Goal: Complete application form: Complete application form

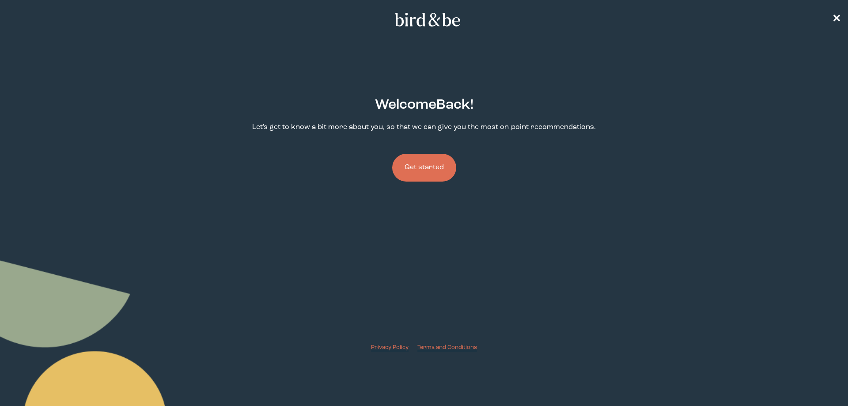
click at [418, 166] on button "Get started" at bounding box center [424, 168] width 64 height 28
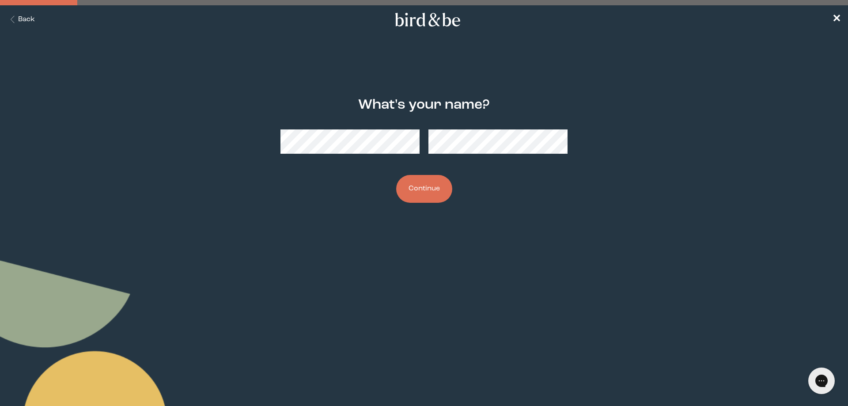
click at [420, 185] on button "Continue" at bounding box center [424, 189] width 56 height 28
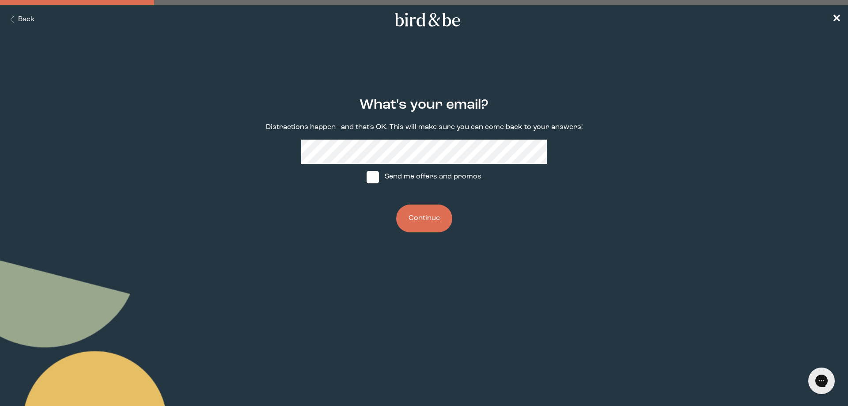
click at [427, 219] on button "Continue" at bounding box center [424, 218] width 56 height 28
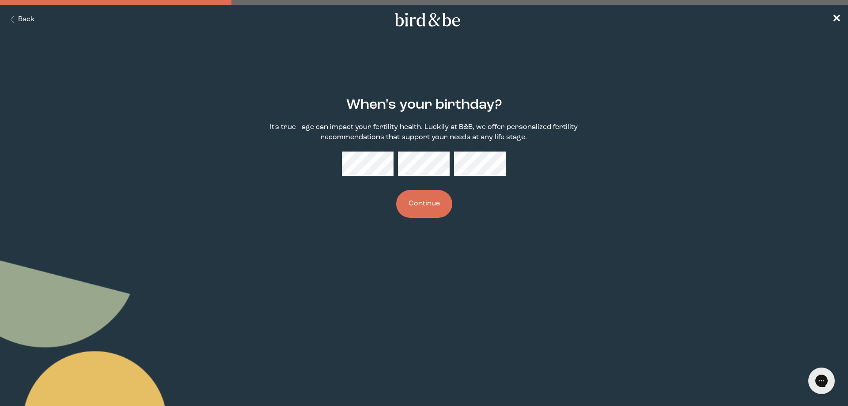
click at [437, 201] on button "Continue" at bounding box center [424, 204] width 56 height 28
click at [426, 204] on button "Continue" at bounding box center [424, 204] width 56 height 28
click at [433, 202] on button "Continue" at bounding box center [424, 204] width 56 height 28
click at [427, 201] on button "Continue" at bounding box center [424, 204] width 56 height 28
click at [29, 19] on button "Back" at bounding box center [21, 20] width 28 height 10
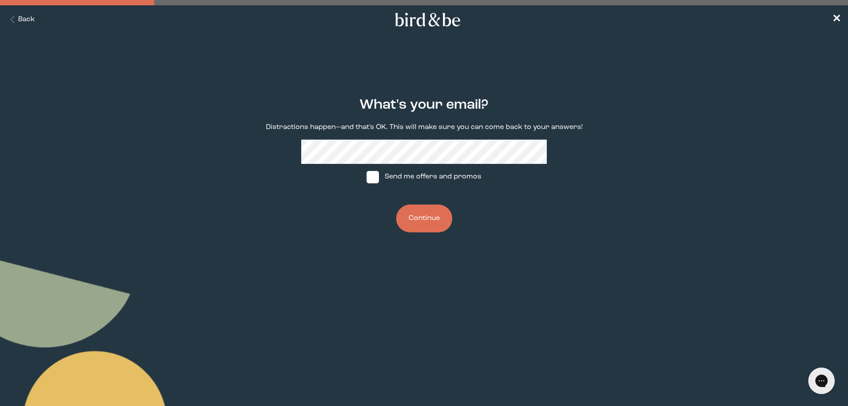
click at [29, 19] on button "Back" at bounding box center [21, 20] width 28 height 10
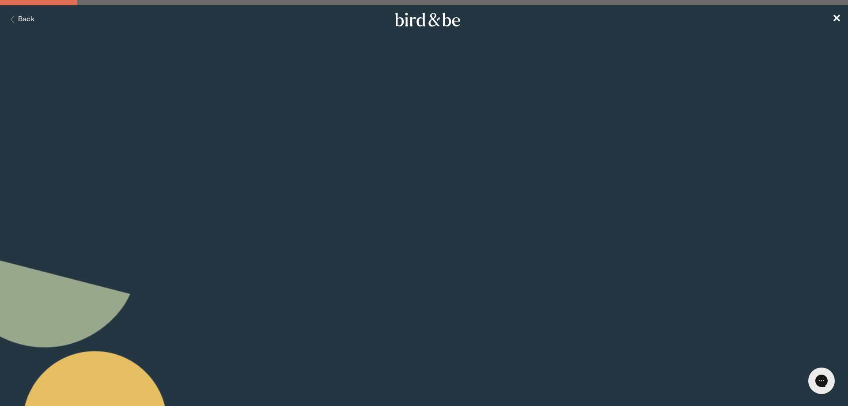
click at [29, 19] on button "Back" at bounding box center [21, 20] width 28 height 10
click at [29, 19] on nav "✕" at bounding box center [424, 19] width 848 height 28
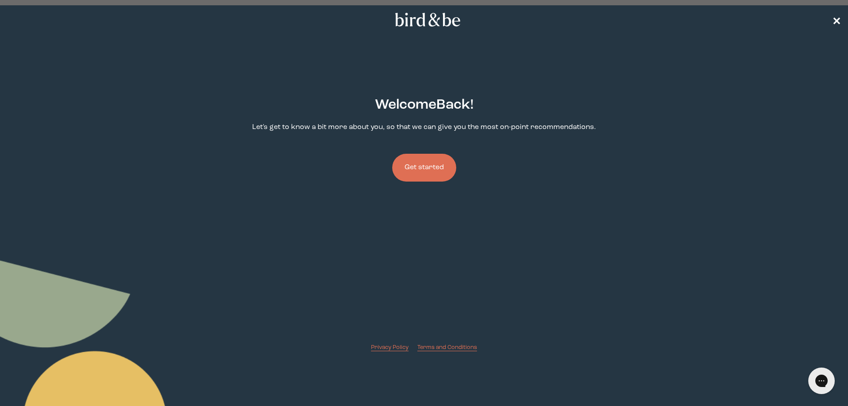
click at [836, 18] on span "✕" at bounding box center [836, 20] width 9 height 11
